Goal: Task Accomplishment & Management: Use online tool/utility

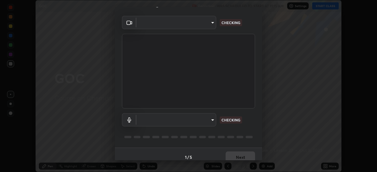
scroll to position [21, 0]
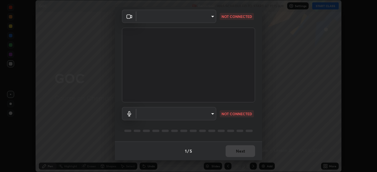
type input "27782adc23e2fb2e9a25af94410cad793eda472e13505a4e640454b7a0983fad"
type input "default"
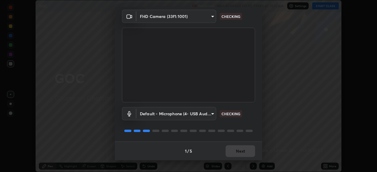
click at [248, 152] on div "1 / 5 Next" at bounding box center [188, 151] width 147 height 19
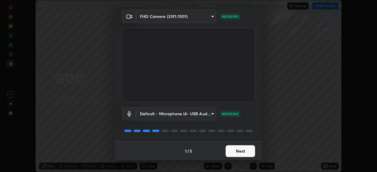
click at [234, 153] on button "Next" at bounding box center [239, 151] width 29 height 12
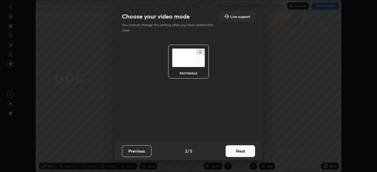
scroll to position [0, 0]
click at [235, 153] on button "Next" at bounding box center [239, 151] width 29 height 12
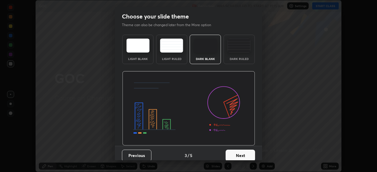
click at [237, 152] on button "Next" at bounding box center [239, 156] width 29 height 12
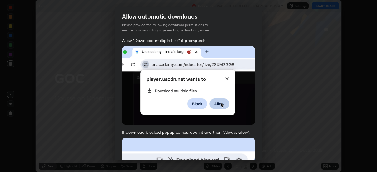
click at [222, 129] on span "If download blocked popup comes, open it and then "Always allow":" at bounding box center [188, 132] width 133 height 6
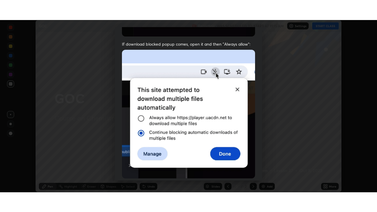
scroll to position [141, 0]
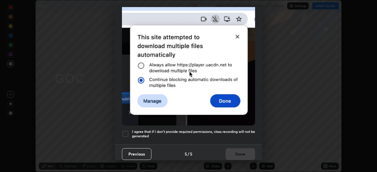
click at [226, 129] on h5 "I agree that if I don't provide required permissions, class recording will not …" at bounding box center [193, 133] width 123 height 9
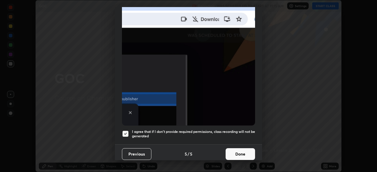
click at [232, 152] on button "Done" at bounding box center [239, 154] width 29 height 12
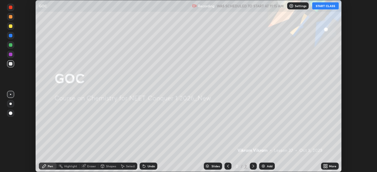
click at [322, 6] on button "START CLASS" at bounding box center [325, 5] width 26 height 7
click at [266, 167] on div "Add" at bounding box center [267, 166] width 16 height 7
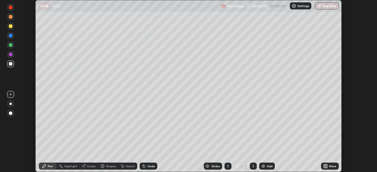
click at [227, 166] on icon at bounding box center [227, 166] width 5 height 5
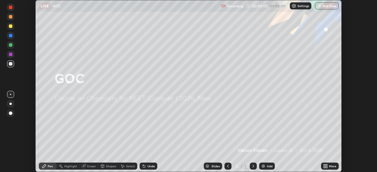
click at [253, 167] on icon at bounding box center [253, 166] width 5 height 5
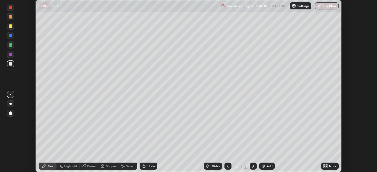
click at [11, 26] on div at bounding box center [11, 26] width 4 height 4
click at [10, 46] on div at bounding box center [11, 45] width 4 height 4
click at [21, 124] on div "Setting up your live class" at bounding box center [188, 86] width 377 height 172
click at [10, 64] on div at bounding box center [11, 64] width 4 height 4
click at [11, 55] on div at bounding box center [11, 55] width 4 height 4
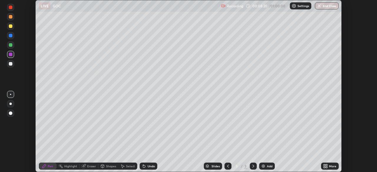
click at [10, 46] on div at bounding box center [11, 45] width 4 height 4
click at [86, 166] on div "Eraser" at bounding box center [88, 166] width 19 height 7
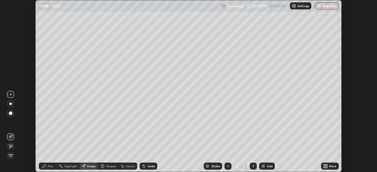
click at [11, 147] on icon at bounding box center [10, 146] width 3 height 3
click at [12, 135] on icon at bounding box center [10, 136] width 5 height 5
click at [49, 168] on div "Pen" at bounding box center [50, 166] width 5 height 3
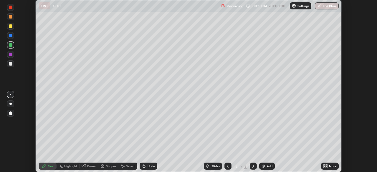
click at [23, 135] on div "Setting up your live class" at bounding box center [188, 86] width 377 height 172
click at [21, 139] on div "Setting up your live class" at bounding box center [188, 86] width 377 height 172
click at [10, 64] on div at bounding box center [11, 64] width 4 height 4
click at [10, 54] on div at bounding box center [11, 55] width 4 height 4
click at [151, 169] on div "Undo" at bounding box center [148, 166] width 18 height 7
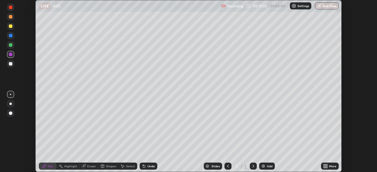
click at [146, 167] on div "Undo" at bounding box center [148, 166] width 18 height 7
click at [147, 166] on div "Undo" at bounding box center [150, 166] width 7 height 3
click at [14, 63] on div at bounding box center [10, 63] width 7 height 7
click at [20, 140] on div "Setting up your live class" at bounding box center [188, 86] width 377 height 172
click at [261, 168] on img at bounding box center [263, 166] width 5 height 5
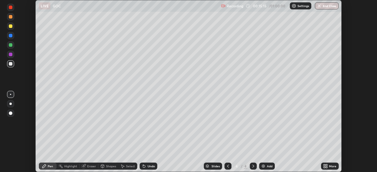
click at [13, 54] on div at bounding box center [10, 54] width 7 height 7
click at [11, 64] on div at bounding box center [11, 64] width 4 height 4
click at [18, 139] on div "Setting up your live class" at bounding box center [188, 86] width 377 height 172
click at [261, 164] on div "Add" at bounding box center [267, 166] width 16 height 7
click at [11, 46] on div at bounding box center [11, 45] width 4 height 4
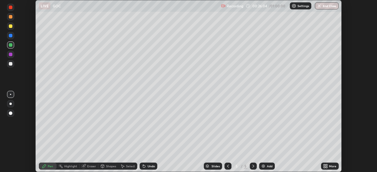
click at [16, 128] on div "Erase all" at bounding box center [11, 86] width 14 height 149
click at [264, 167] on img at bounding box center [263, 166] width 5 height 5
click at [10, 65] on div at bounding box center [11, 64] width 4 height 4
click at [149, 166] on div "Undo" at bounding box center [150, 166] width 7 height 3
click at [150, 169] on div "Undo" at bounding box center [148, 166] width 18 height 7
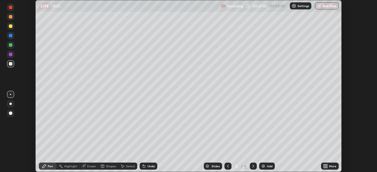
click at [10, 54] on div at bounding box center [11, 55] width 4 height 4
click at [11, 65] on div at bounding box center [11, 64] width 4 height 4
click at [11, 113] on div at bounding box center [11, 114] width 4 height 4
click at [10, 55] on div at bounding box center [11, 55] width 4 height 4
click at [14, 144] on div at bounding box center [10, 125] width 9 height 71
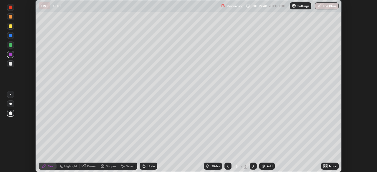
click at [152, 168] on div "Undo" at bounding box center [148, 166] width 18 height 7
click at [10, 65] on div at bounding box center [11, 64] width 4 height 4
click at [11, 94] on div at bounding box center [10, 94] width 1 height 1
click at [8, 152] on div at bounding box center [10, 125] width 9 height 71
click at [11, 113] on div at bounding box center [11, 114] width 4 height 4
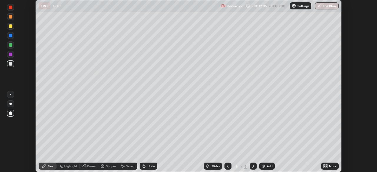
click at [12, 54] on div at bounding box center [11, 55] width 4 height 4
click at [11, 94] on div at bounding box center [10, 94] width 1 height 1
click at [9, 45] on div at bounding box center [11, 45] width 4 height 4
click at [14, 137] on div at bounding box center [10, 125] width 9 height 71
click at [12, 65] on div at bounding box center [11, 64] width 4 height 4
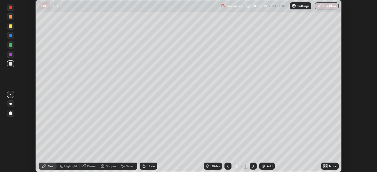
click at [11, 65] on div at bounding box center [11, 64] width 4 height 4
click at [262, 168] on img at bounding box center [263, 166] width 5 height 5
click at [11, 36] on div at bounding box center [11, 36] width 4 height 4
click at [147, 167] on div "Undo" at bounding box center [150, 166] width 7 height 3
click at [148, 169] on div "Undo" at bounding box center [148, 166] width 18 height 7
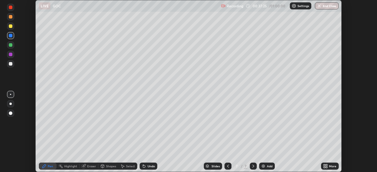
click at [149, 169] on div "Undo" at bounding box center [148, 166] width 18 height 7
click at [151, 167] on div "Undo" at bounding box center [150, 166] width 7 height 3
click at [331, 164] on div "More" at bounding box center [330, 166] width 18 height 7
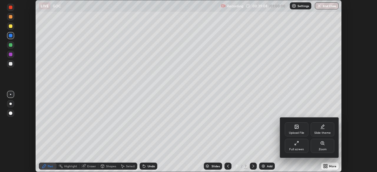
click at [302, 147] on div "Full screen" at bounding box center [296, 146] width 24 height 14
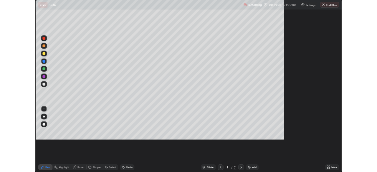
scroll to position [212, 377]
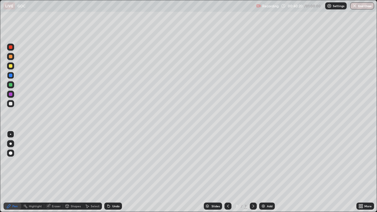
click at [91, 172] on div "Select" at bounding box center [95, 205] width 9 height 3
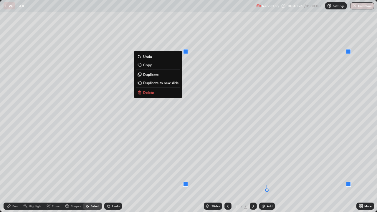
click at [150, 66] on p "Copy" at bounding box center [147, 64] width 9 height 5
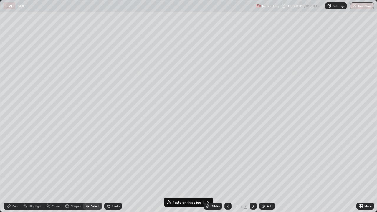
click at [262, 172] on img at bounding box center [263, 206] width 5 height 5
click at [121, 95] on p "Paste here" at bounding box center [122, 94] width 17 height 5
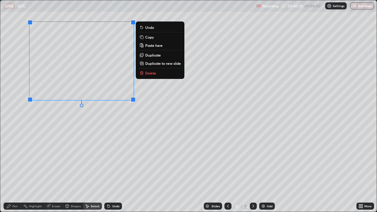
click at [114, 142] on div "0 ° Undo Copy Paste here Duplicate Duplicate to new slide Delete" at bounding box center [188, 105] width 376 height 211
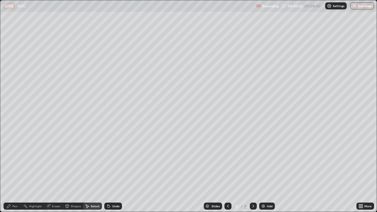
click at [10, 172] on icon at bounding box center [9, 206] width 4 height 4
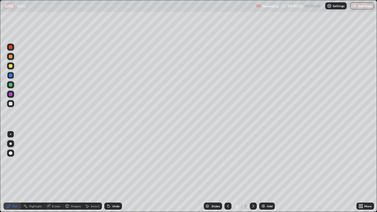
click at [10, 104] on div at bounding box center [11, 104] width 4 height 4
click at [10, 94] on div at bounding box center [11, 94] width 4 height 4
click at [11, 58] on div at bounding box center [11, 57] width 4 height 4
click at [11, 66] on div at bounding box center [11, 66] width 4 height 4
click at [11, 104] on div at bounding box center [11, 104] width 4 height 4
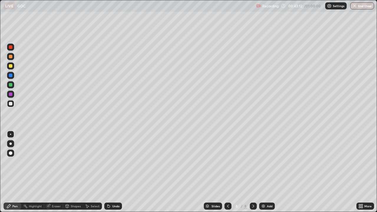
click at [108, 172] on icon at bounding box center [108, 206] width 2 height 2
click at [110, 172] on div "Undo" at bounding box center [113, 205] width 18 height 7
click at [111, 172] on div "Undo" at bounding box center [113, 205] width 18 height 7
click at [112, 172] on div "Undo" at bounding box center [115, 205] width 7 height 3
click at [265, 172] on div "Add" at bounding box center [267, 205] width 16 height 7
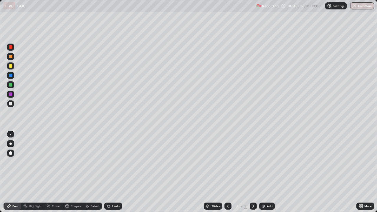
click at [359, 172] on icon at bounding box center [359, 204] width 1 height 1
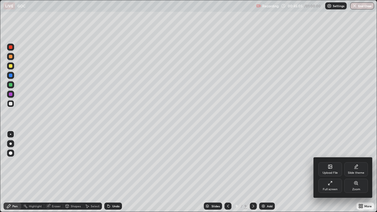
click at [323, 172] on div "Full screen" at bounding box center [330, 186] width 24 height 14
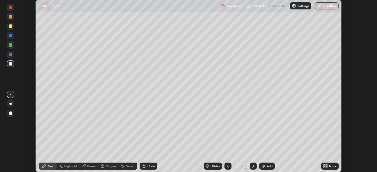
scroll to position [29248, 29044]
click at [149, 166] on div "Undo" at bounding box center [150, 166] width 7 height 3
click at [150, 169] on div "Undo" at bounding box center [148, 166] width 18 height 7
click at [151, 169] on div "Undo" at bounding box center [148, 166] width 18 height 7
click at [150, 169] on div "Undo" at bounding box center [148, 166] width 18 height 7
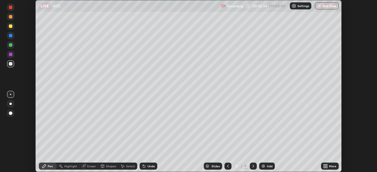
click at [151, 168] on div "Undo" at bounding box center [148, 166] width 18 height 7
click at [151, 169] on div "Undo" at bounding box center [148, 166] width 18 height 7
click at [150, 169] on div "Undo" at bounding box center [148, 166] width 18 height 7
click at [151, 168] on div "Undo" at bounding box center [148, 166] width 18 height 7
click at [150, 168] on div "Undo" at bounding box center [148, 166] width 18 height 7
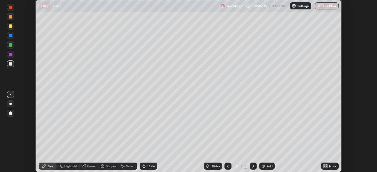
click at [150, 168] on div "Undo" at bounding box center [148, 166] width 18 height 7
click at [150, 166] on div "Undo" at bounding box center [150, 166] width 7 height 3
click at [147, 166] on div "Undo" at bounding box center [150, 166] width 7 height 3
click at [9, 55] on div at bounding box center [11, 55] width 4 height 4
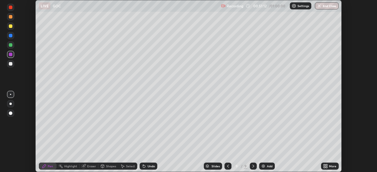
click at [11, 46] on div at bounding box center [11, 45] width 4 height 4
click at [10, 37] on div at bounding box center [11, 36] width 4 height 4
click at [9, 17] on div at bounding box center [11, 17] width 4 height 4
click at [9, 26] on div at bounding box center [11, 26] width 4 height 4
click at [145, 164] on div "Undo" at bounding box center [148, 166] width 18 height 7
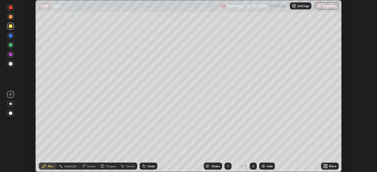
click at [121, 11] on div "LIVE GOC" at bounding box center [128, 6] width 179 height 12
click at [11, 18] on div at bounding box center [11, 17] width 4 height 4
click at [10, 8] on div at bounding box center [11, 8] width 4 height 4
click at [148, 169] on div "Undo" at bounding box center [148, 166] width 18 height 7
click at [11, 36] on div at bounding box center [11, 36] width 4 height 4
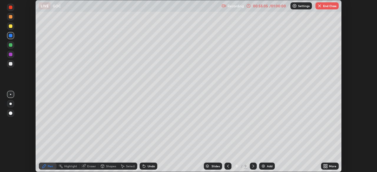
click at [263, 167] on img at bounding box center [263, 166] width 5 height 5
click at [9, 27] on div at bounding box center [11, 26] width 4 height 4
click at [10, 48] on div at bounding box center [10, 44] width 7 height 7
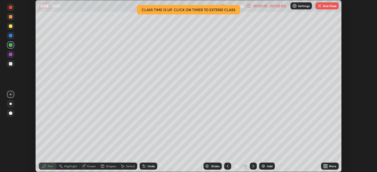
click at [325, 7] on button "End Class" at bounding box center [326, 5] width 23 height 7
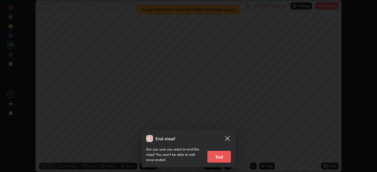
click at [220, 156] on button "End" at bounding box center [219, 157] width 24 height 12
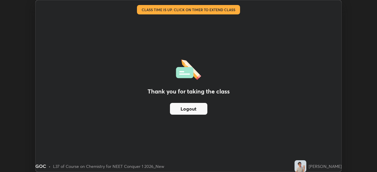
click at [241, 109] on div "Thank you for taking the class Logout" at bounding box center [188, 86] width 305 height 172
